Goal: Transaction & Acquisition: Purchase product/service

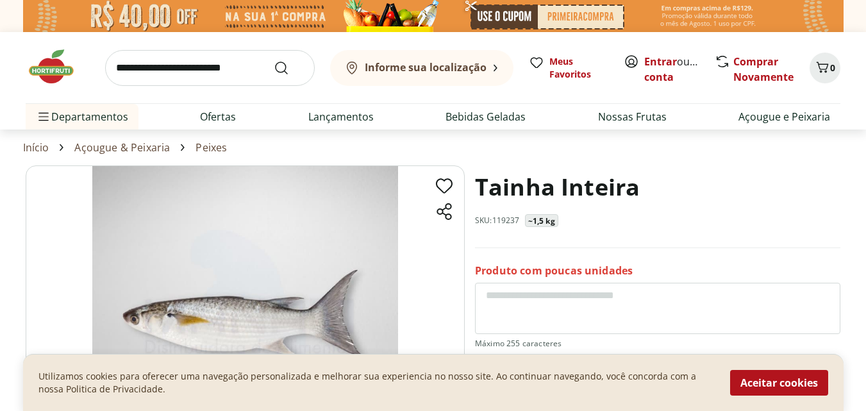
click at [117, 149] on link "Açougue & Peixaria" at bounding box center [122, 148] width 96 height 12
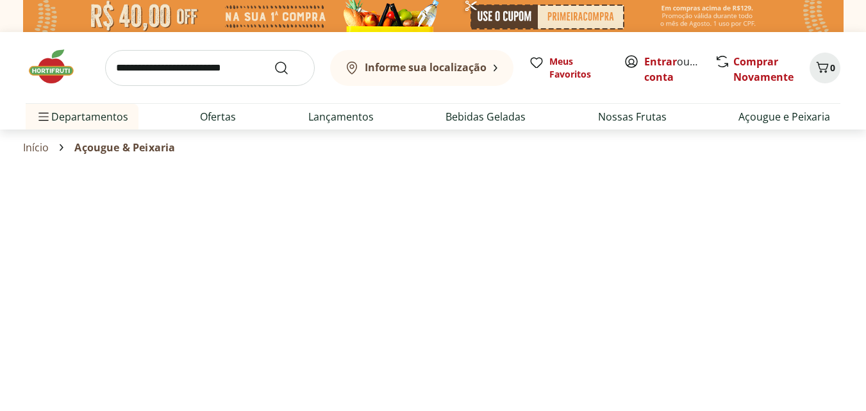
select select "**********"
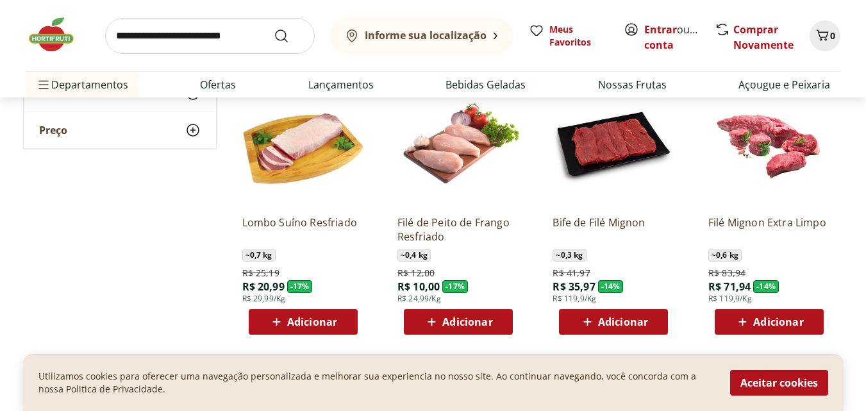
scroll to position [833, 0]
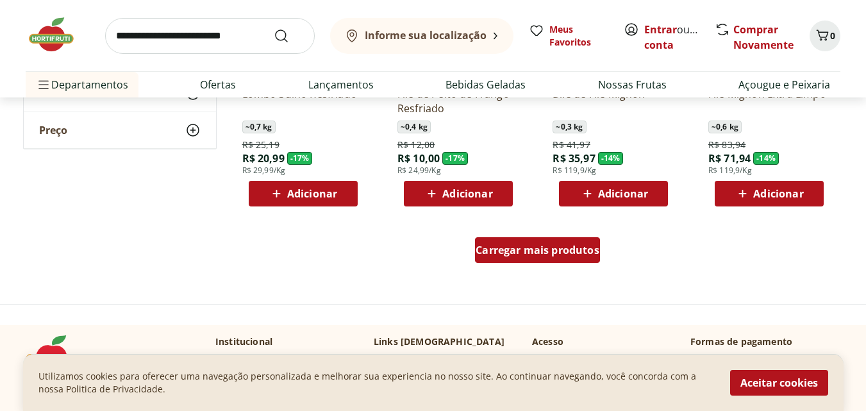
click at [521, 250] on span "Carregar mais produtos" at bounding box center [538, 250] width 124 height 10
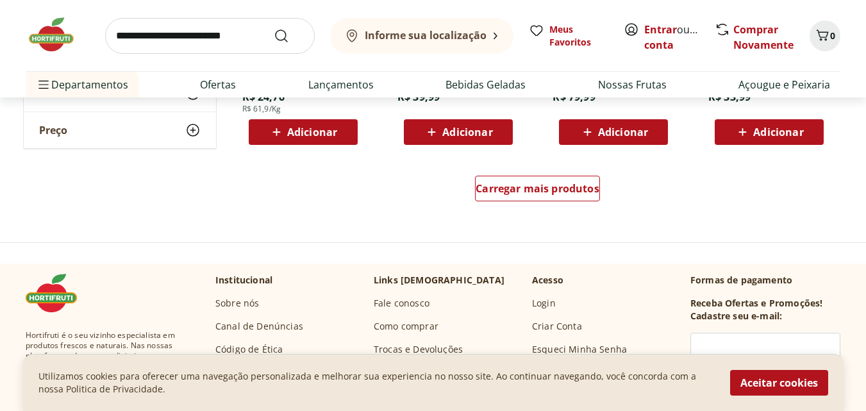
scroll to position [1667, 0]
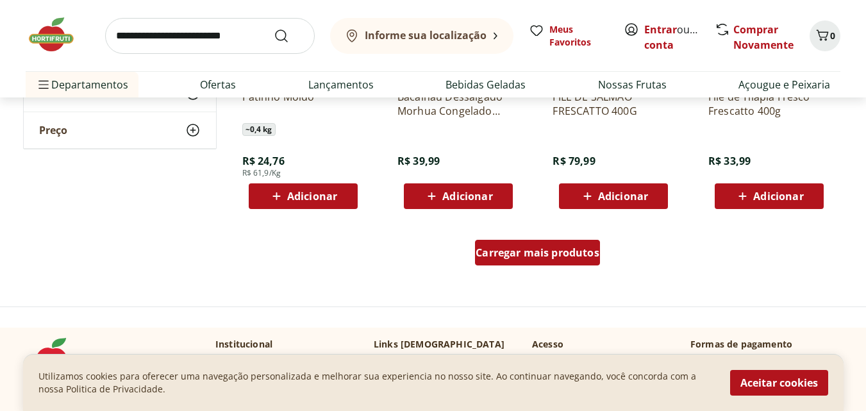
click at [533, 247] on span "Carregar mais produtos" at bounding box center [538, 252] width 124 height 10
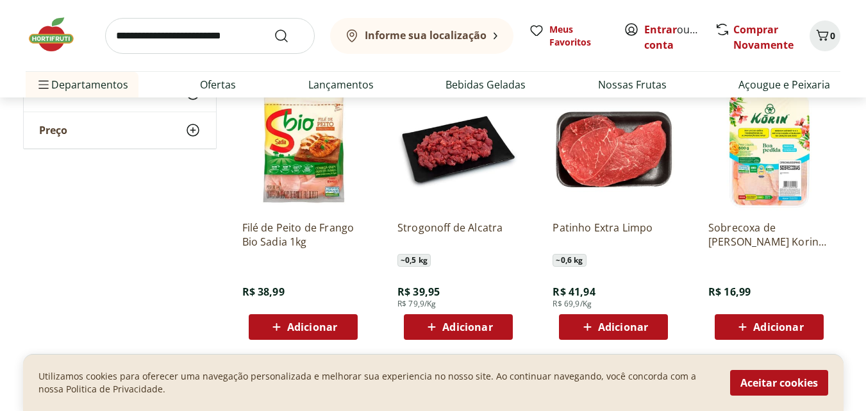
scroll to position [2500, 0]
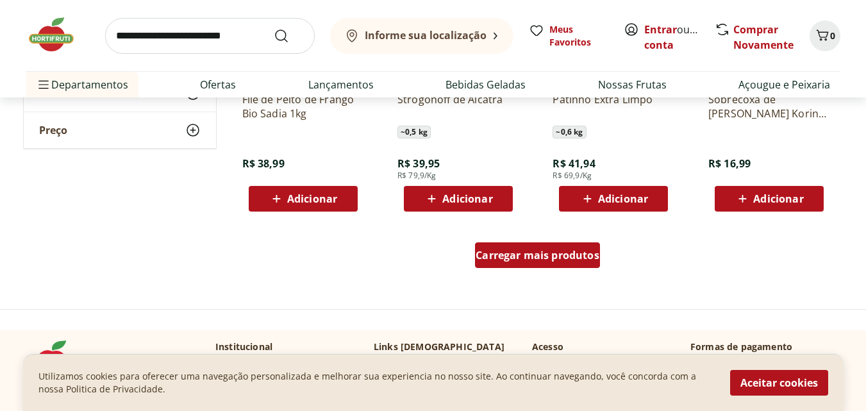
click at [531, 254] on span "Carregar mais produtos" at bounding box center [538, 255] width 124 height 10
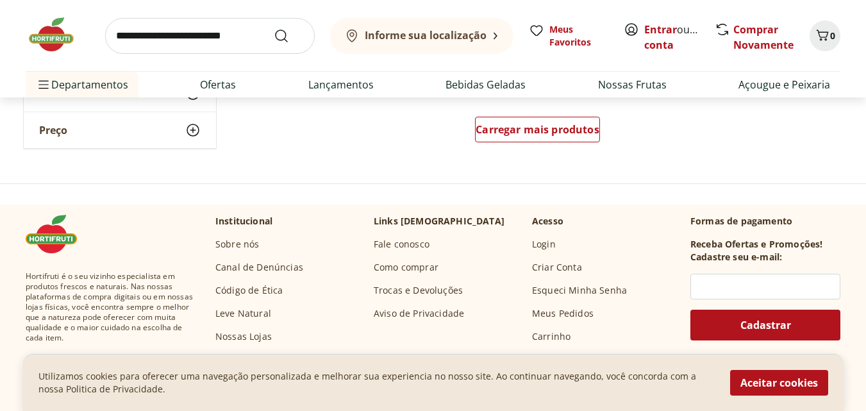
scroll to position [3270, 0]
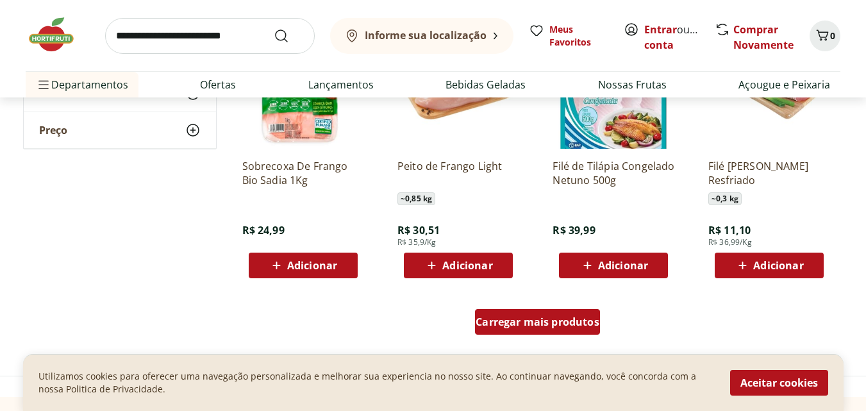
click at [530, 320] on span "Carregar mais produtos" at bounding box center [538, 322] width 124 height 10
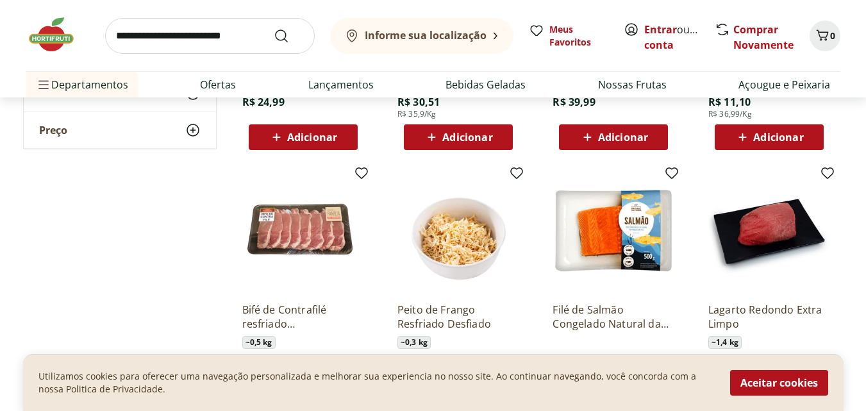
scroll to position [3526, 0]
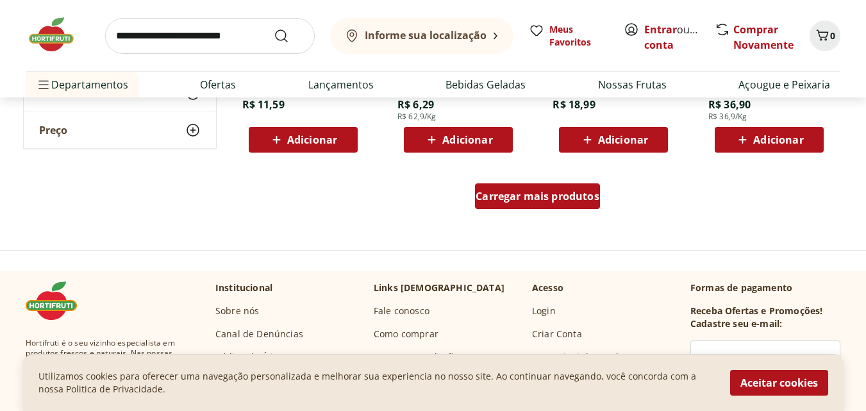
click at [497, 201] on span "Carregar mais produtos" at bounding box center [538, 196] width 124 height 10
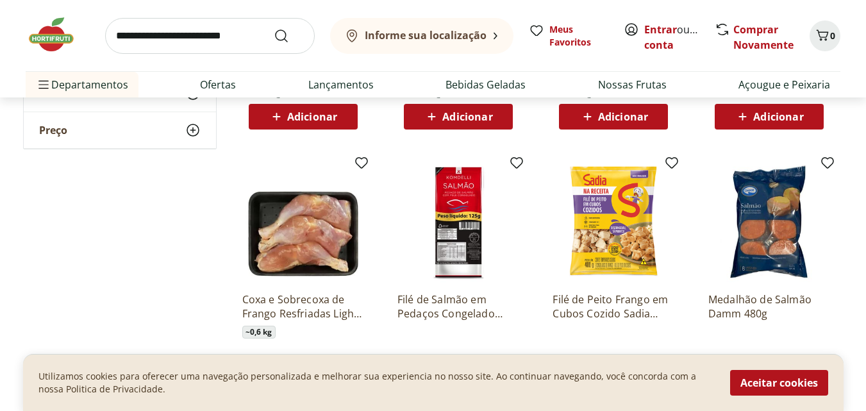
scroll to position [4936, 0]
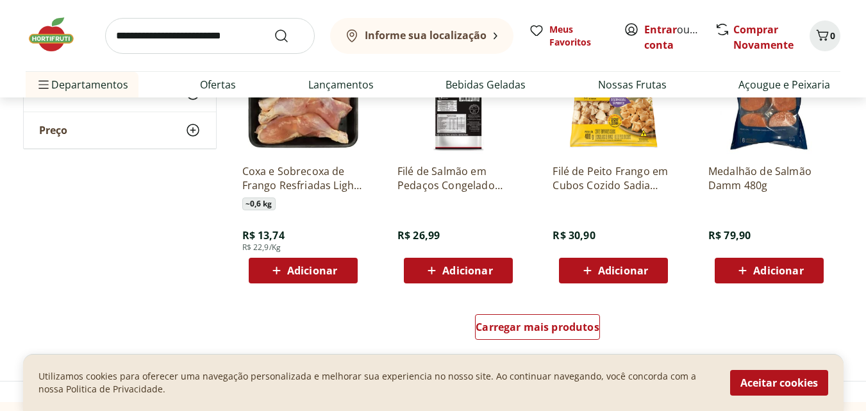
click at [40, 29] on img at bounding box center [58, 34] width 64 height 38
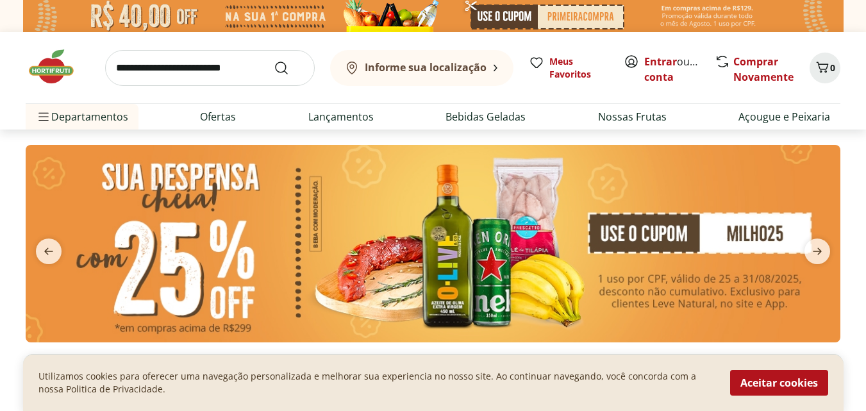
click at [481, 262] on img at bounding box center [433, 243] width 815 height 197
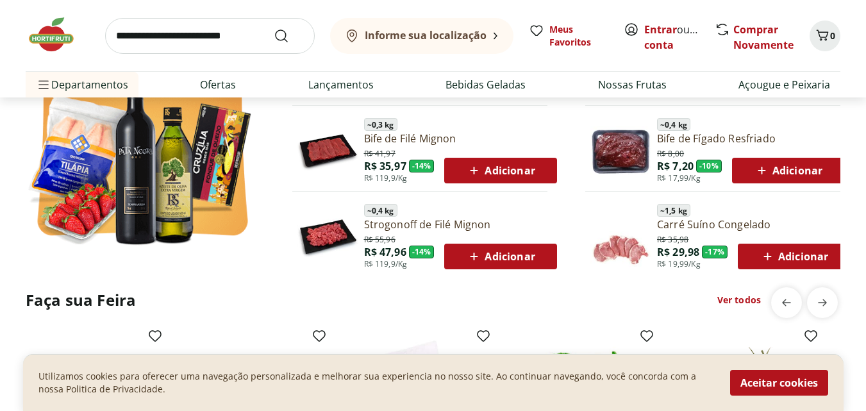
scroll to position [898, 0]
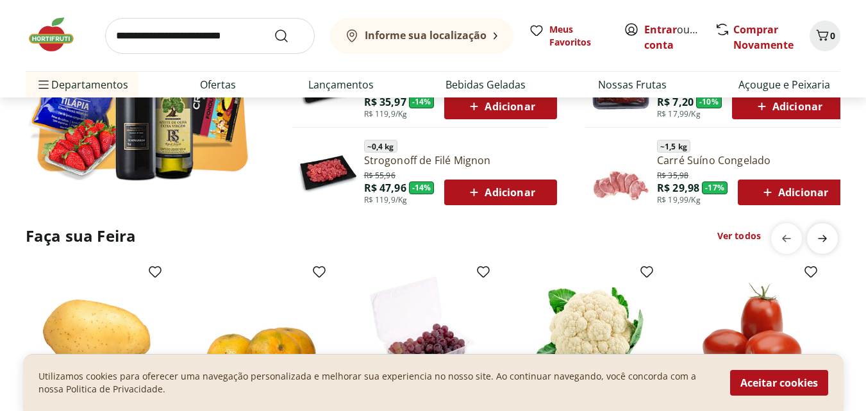
click at [817, 235] on icon "next" at bounding box center [822, 238] width 15 height 15
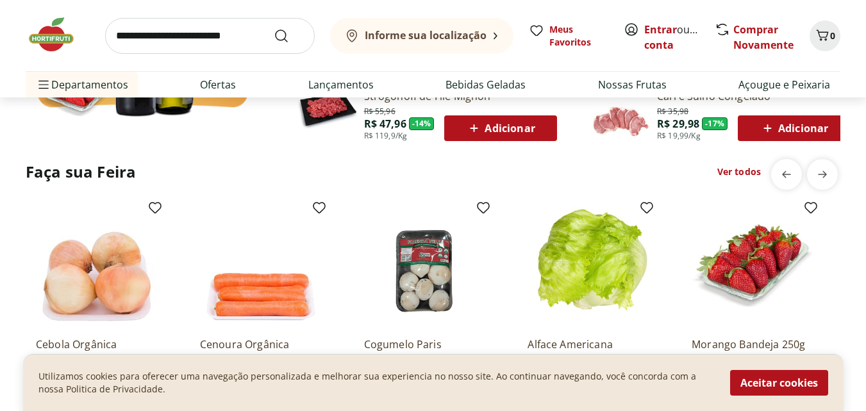
scroll to position [833, 0]
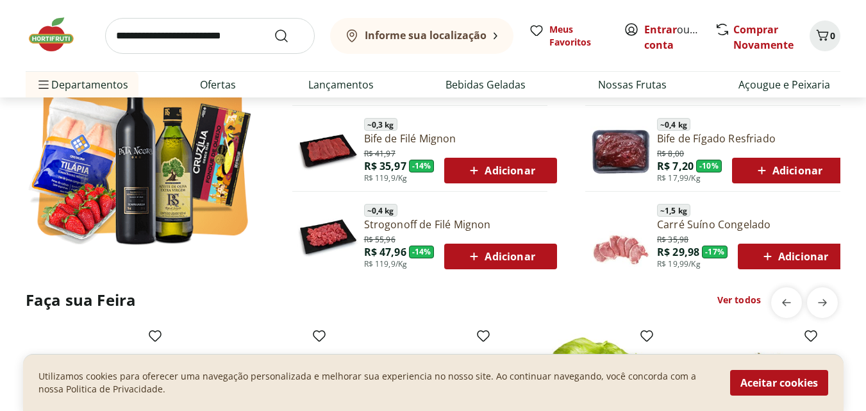
click at [677, 226] on link "Carré Suíno Congelado" at bounding box center [753, 224] width 193 height 14
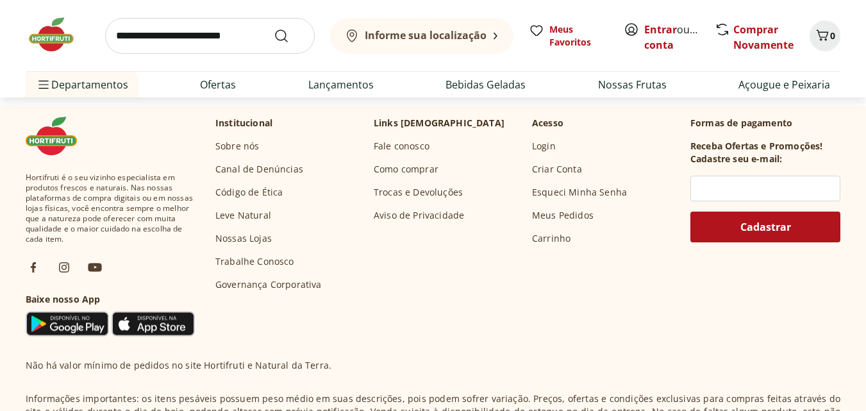
scroll to position [759, 0]
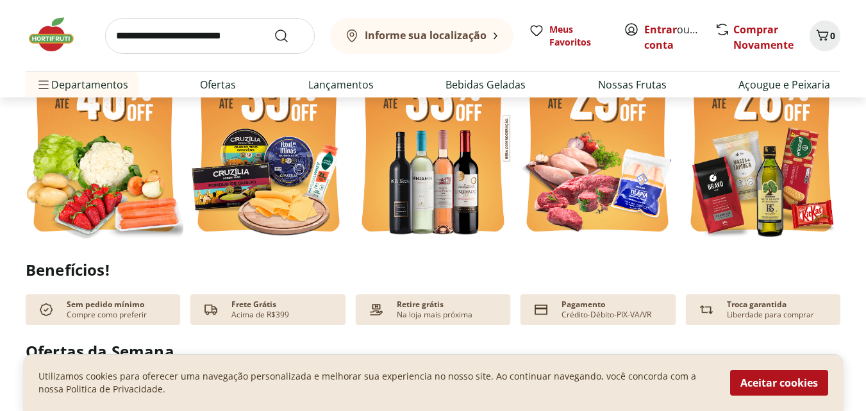
scroll to position [801, 0]
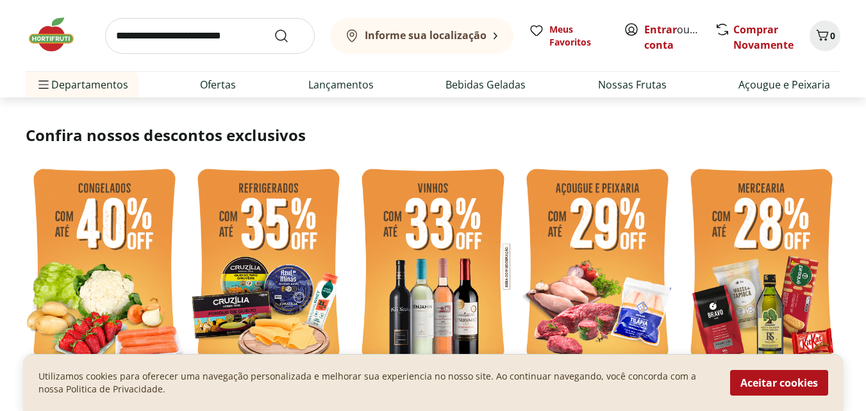
click at [598, 221] on img at bounding box center [598, 266] width 158 height 211
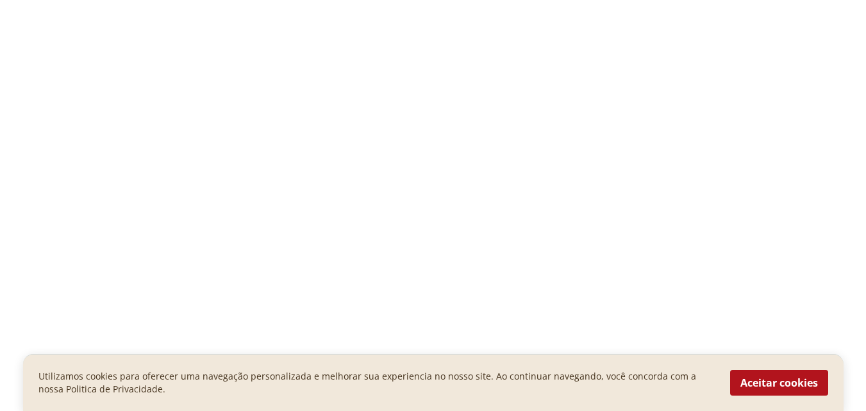
select select "**********"
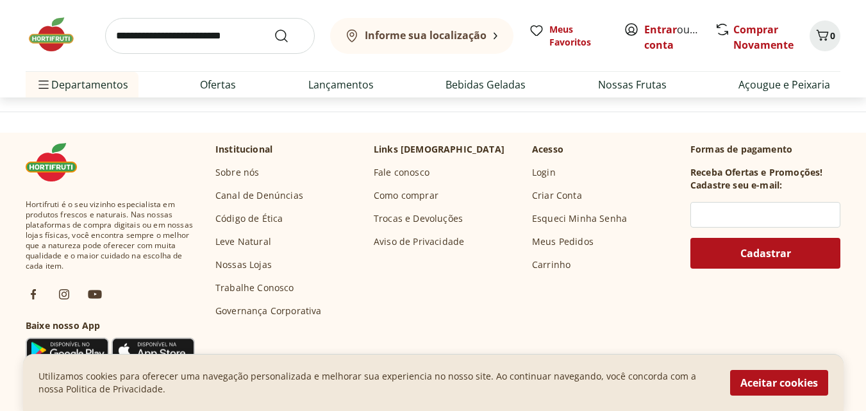
scroll to position [833, 0]
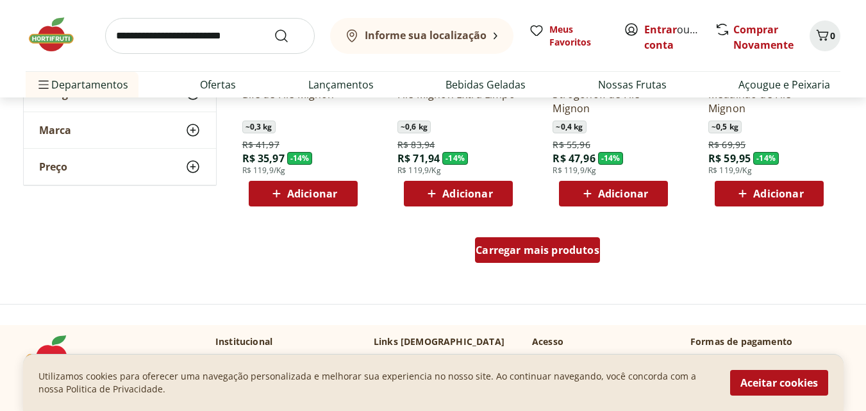
click at [567, 255] on span "Carregar mais produtos" at bounding box center [538, 250] width 124 height 10
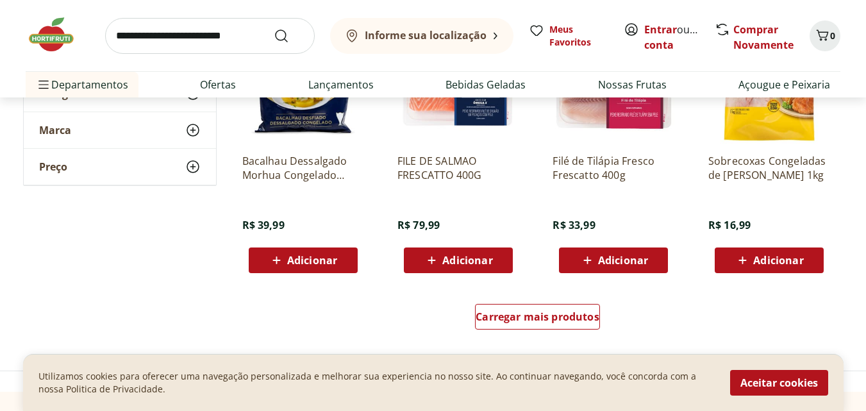
scroll to position [1539, 0]
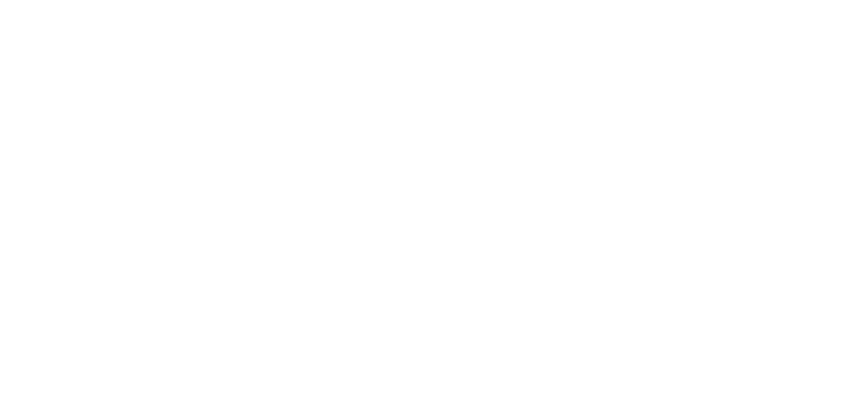
select select "**********"
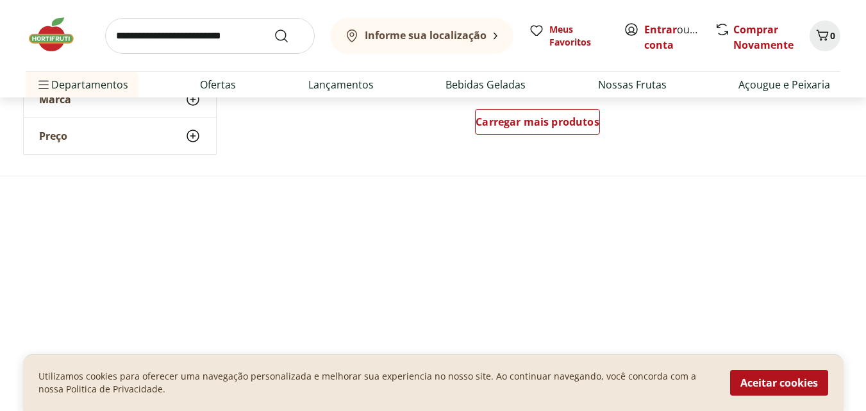
scroll to position [1026, 0]
